Goal: Information Seeking & Learning: Learn about a topic

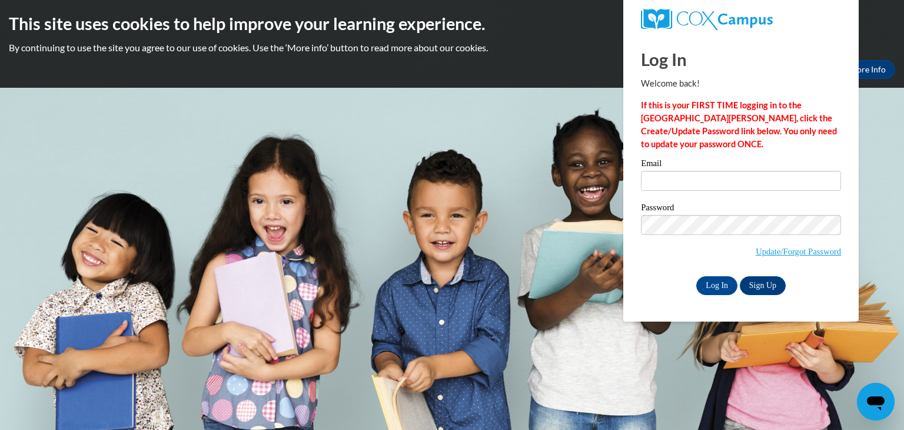
type input "alangure13@gmail.com"
click at [706, 286] on input "Log In" at bounding box center [716, 285] width 41 height 19
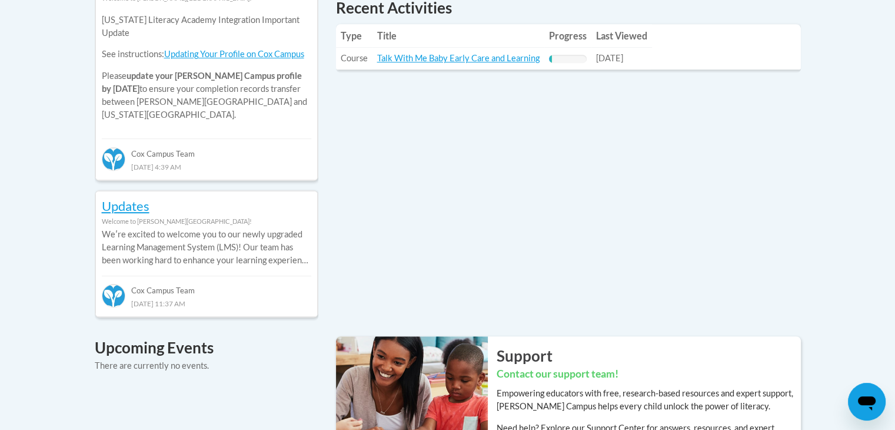
scroll to position [582, 0]
click at [509, 57] on link "Talk With Me Baby Early Care and Learning" at bounding box center [458, 57] width 162 height 10
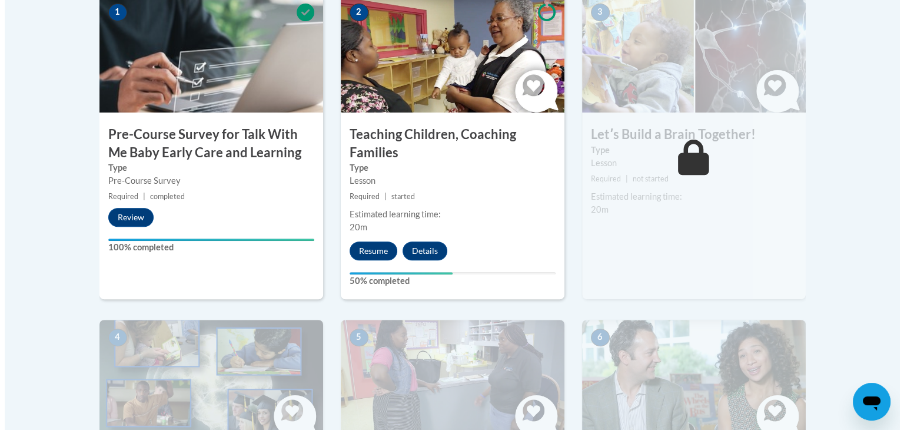
scroll to position [400, 0]
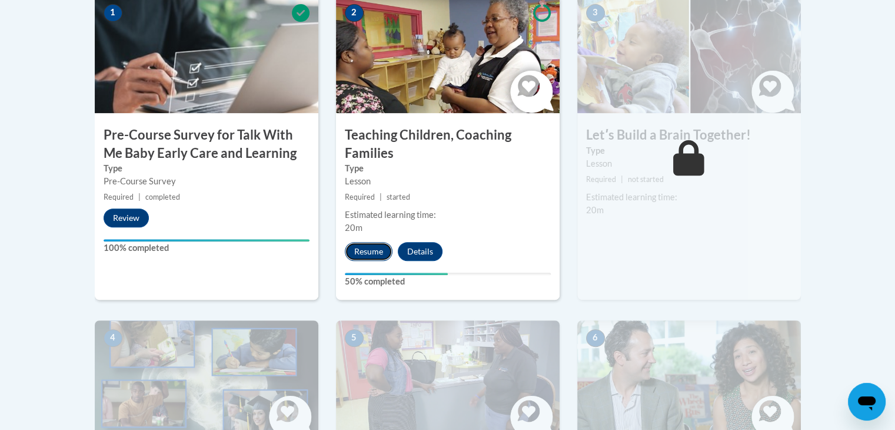
click at [372, 246] on button "Resume" at bounding box center [369, 251] width 48 height 19
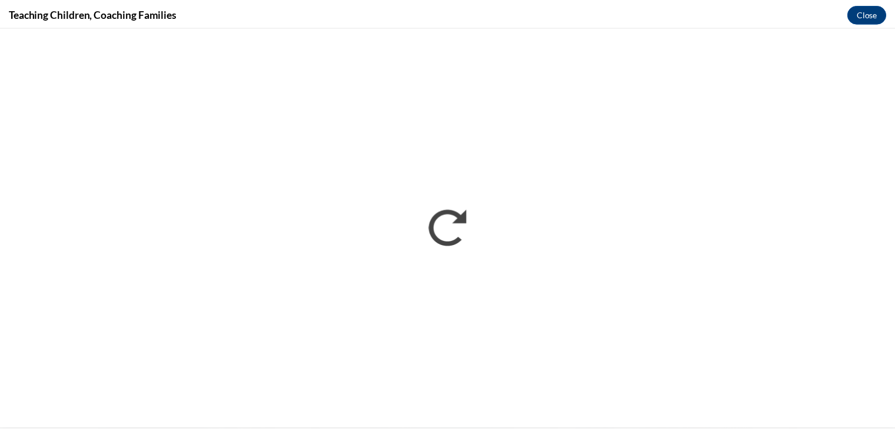
scroll to position [0, 0]
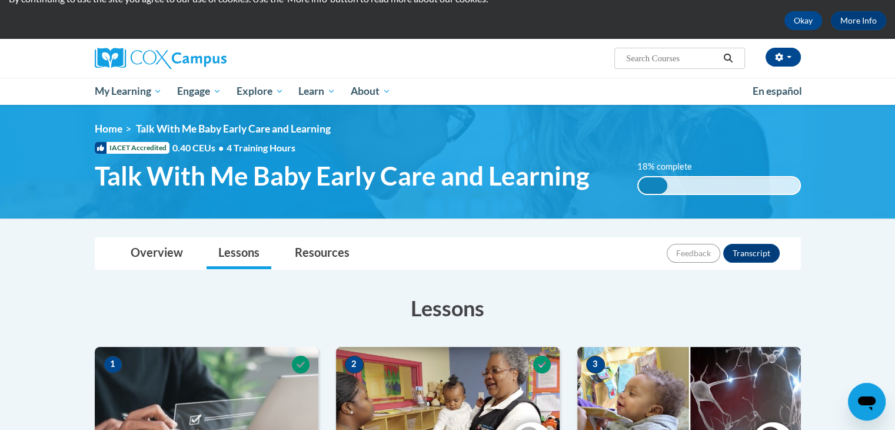
scroll to position [47, 0]
